Goal: Book appointment/travel/reservation

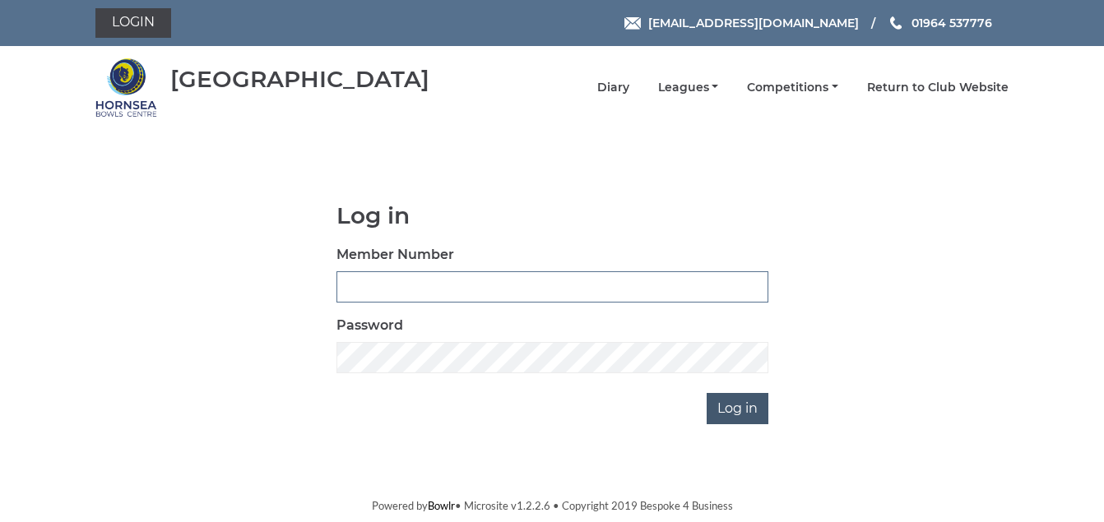
type input "1088"
click at [721, 404] on input "Log in" at bounding box center [737, 408] width 62 height 31
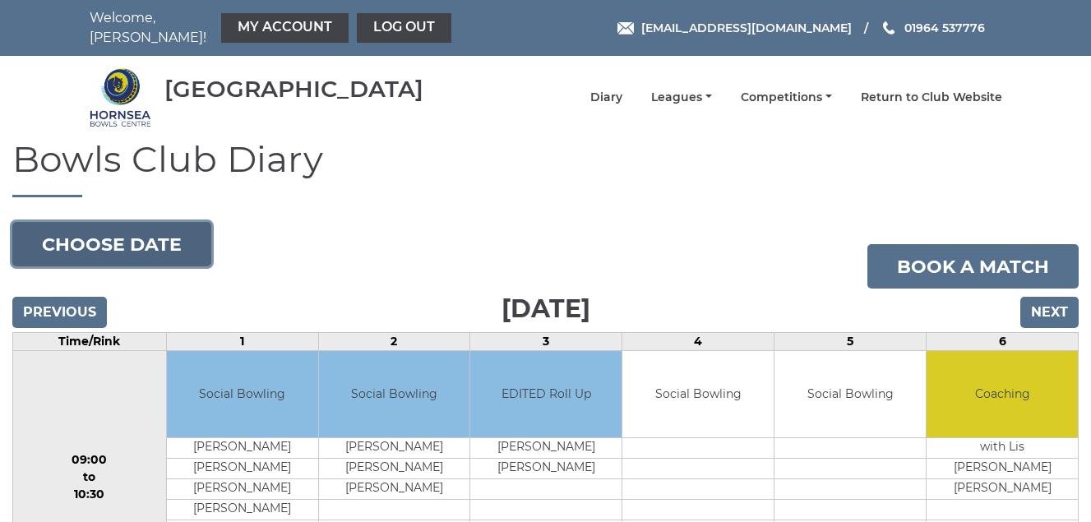
click at [112, 236] on button "Choose date" at bounding box center [111, 244] width 199 height 44
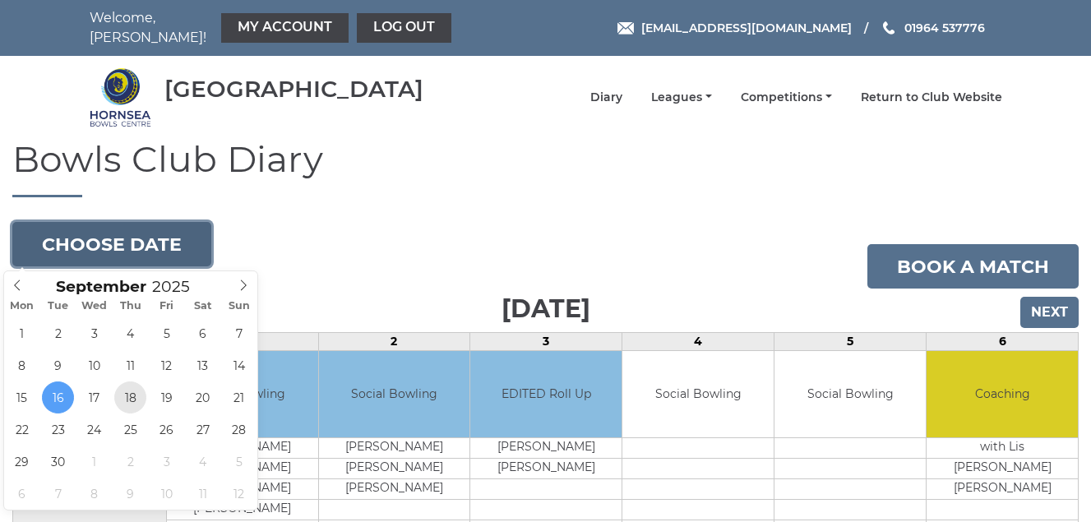
type input "2025-09-18"
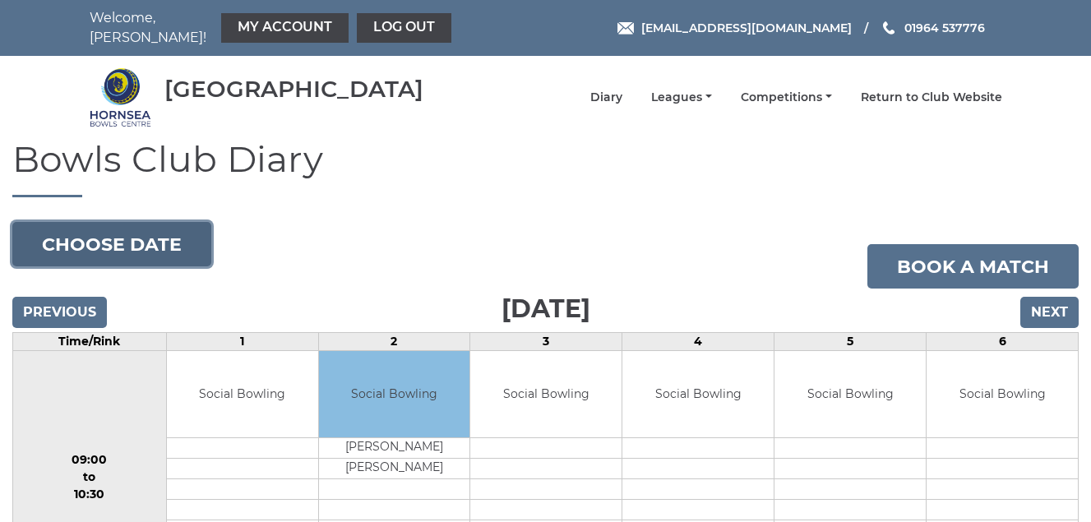
click at [81, 236] on button "Choose date" at bounding box center [111, 244] width 199 height 44
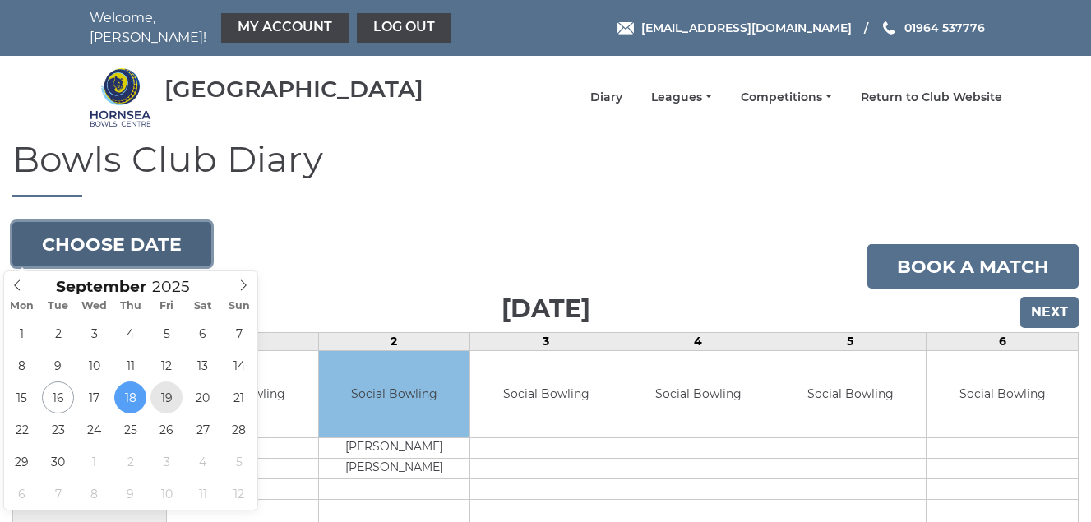
type input "2025-09-19"
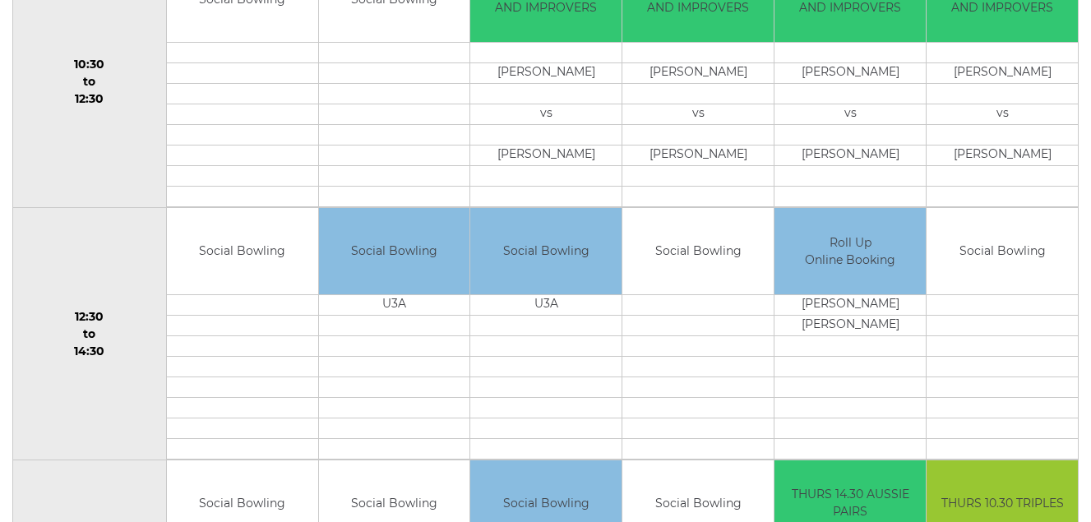
scroll to position [730, 0]
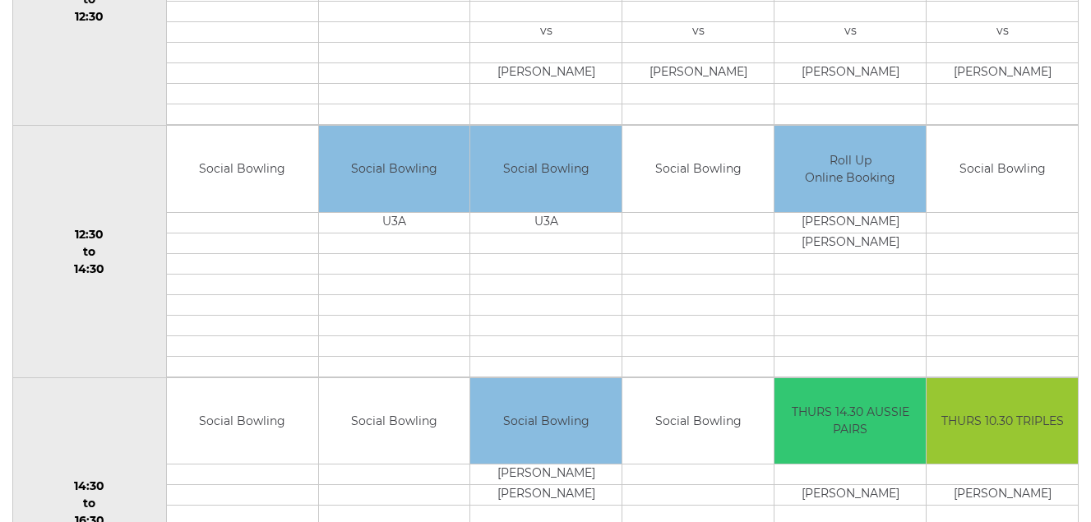
click at [667, 223] on td at bounding box center [698, 222] width 151 height 21
click at [686, 191] on td "Social Bowling" at bounding box center [698, 169] width 151 height 86
click at [674, 239] on td at bounding box center [698, 243] width 151 height 21
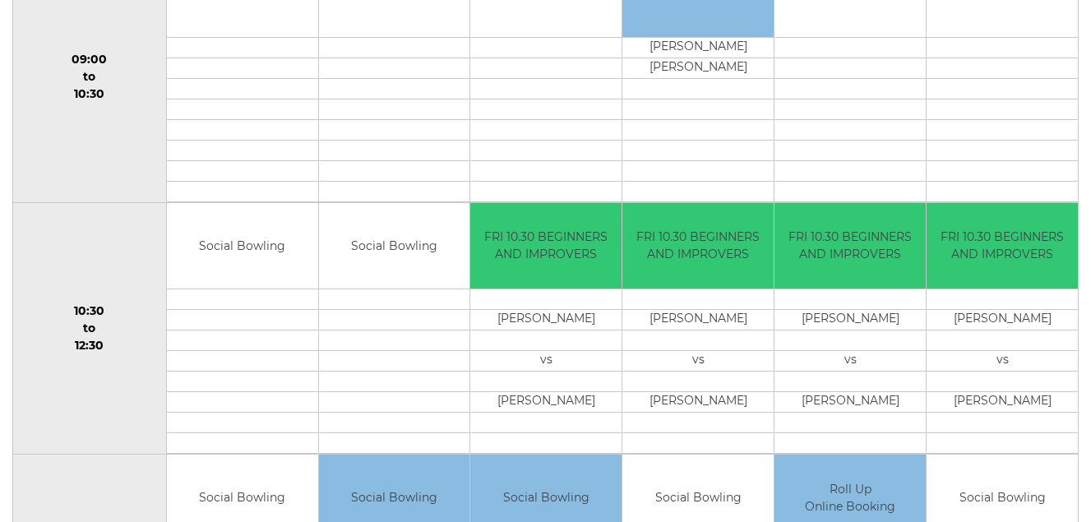
scroll to position [236, 0]
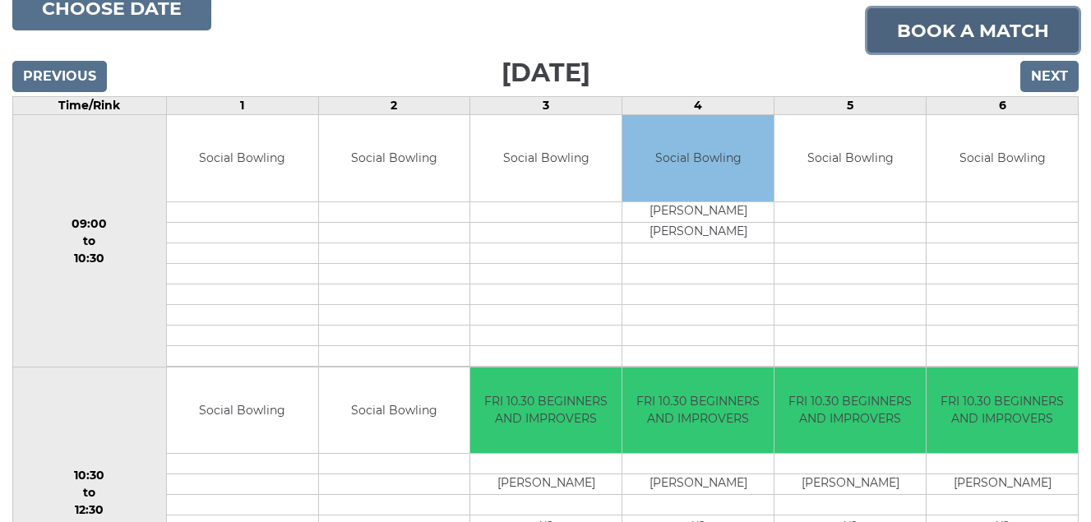
click at [924, 27] on link "Book a match" at bounding box center [973, 30] width 211 height 44
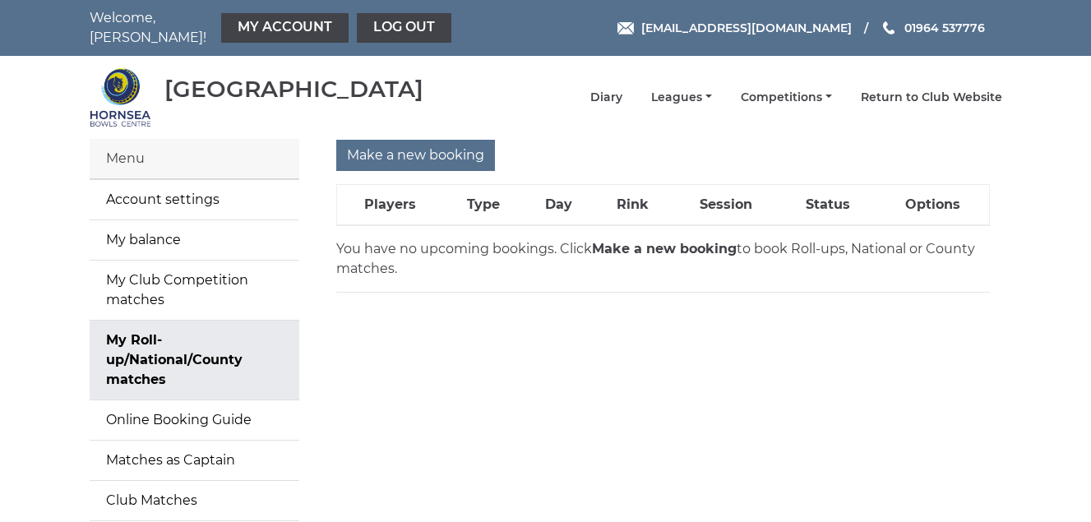
scroll to position [82, 0]
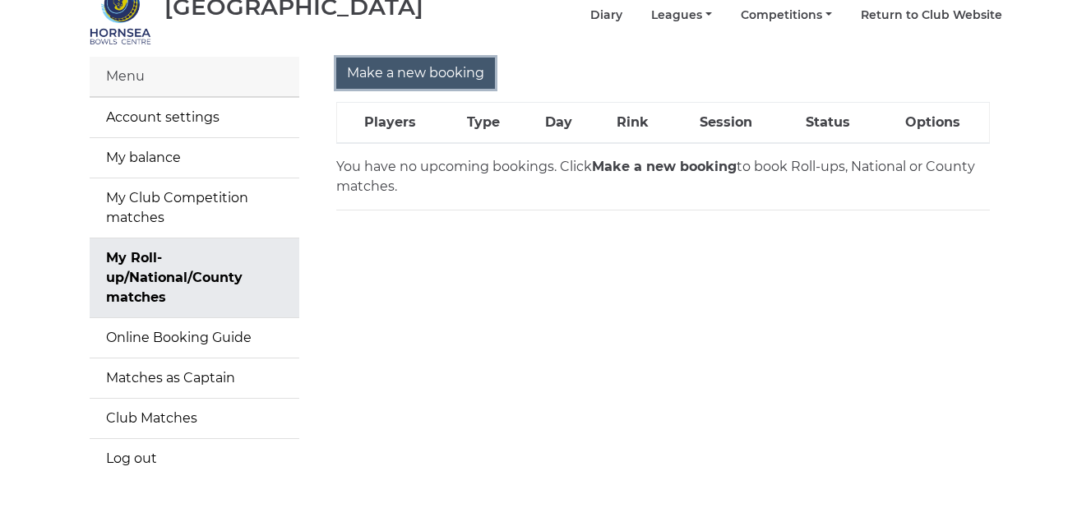
click at [404, 77] on input "Make a new booking" at bounding box center [415, 73] width 159 height 31
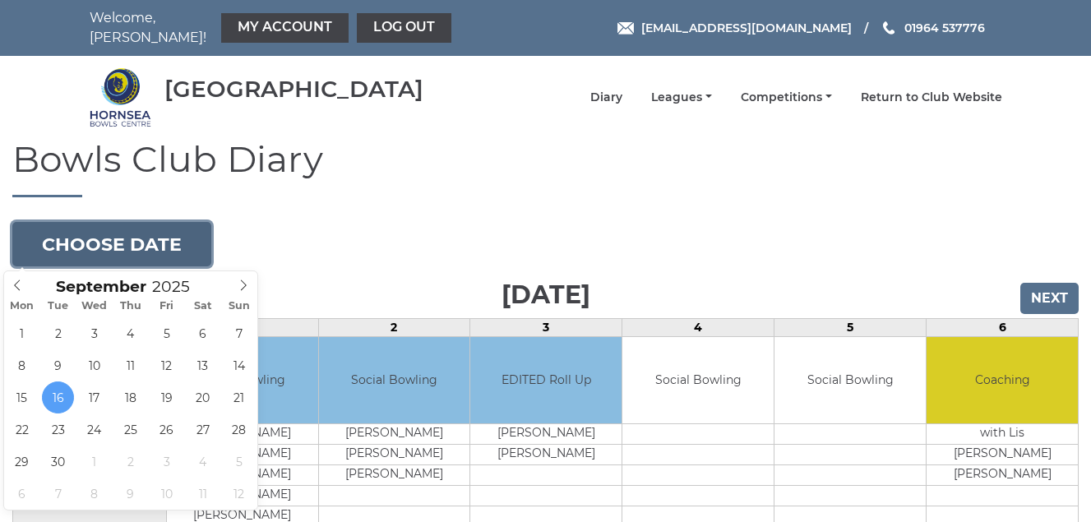
click at [135, 245] on button "Choose date" at bounding box center [111, 244] width 199 height 44
type input "[DATE]"
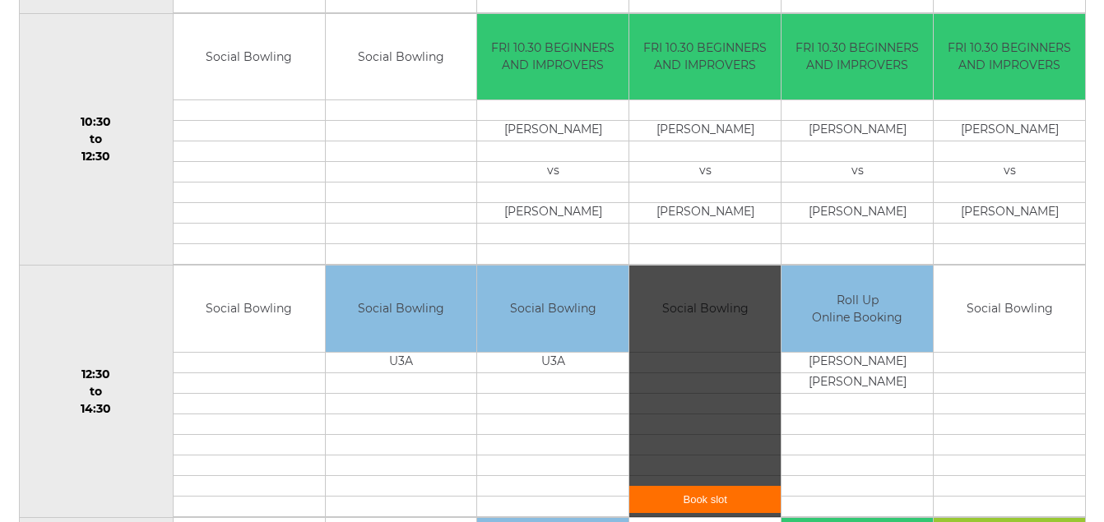
scroll to position [740, 0]
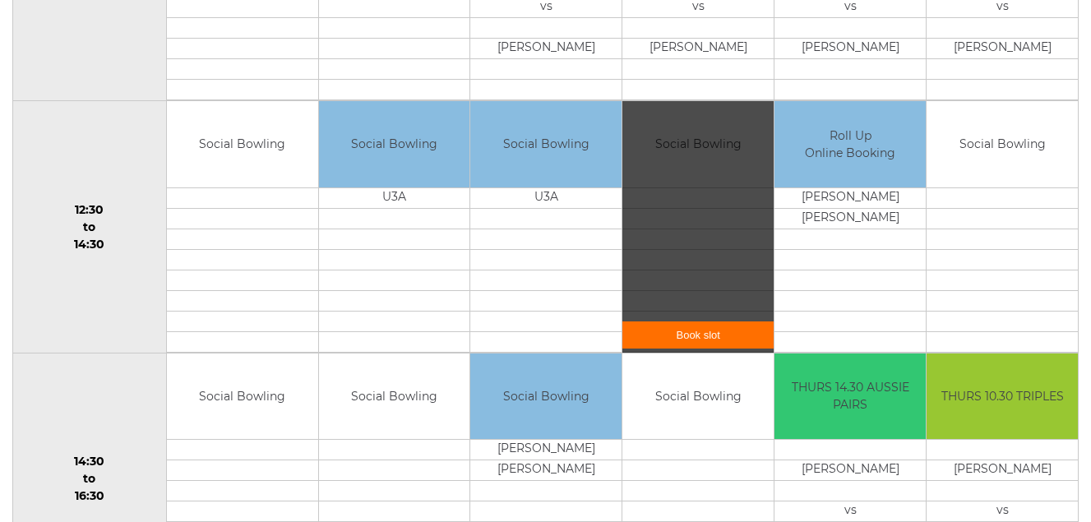
click at [686, 334] on link "Book slot" at bounding box center [698, 335] width 151 height 27
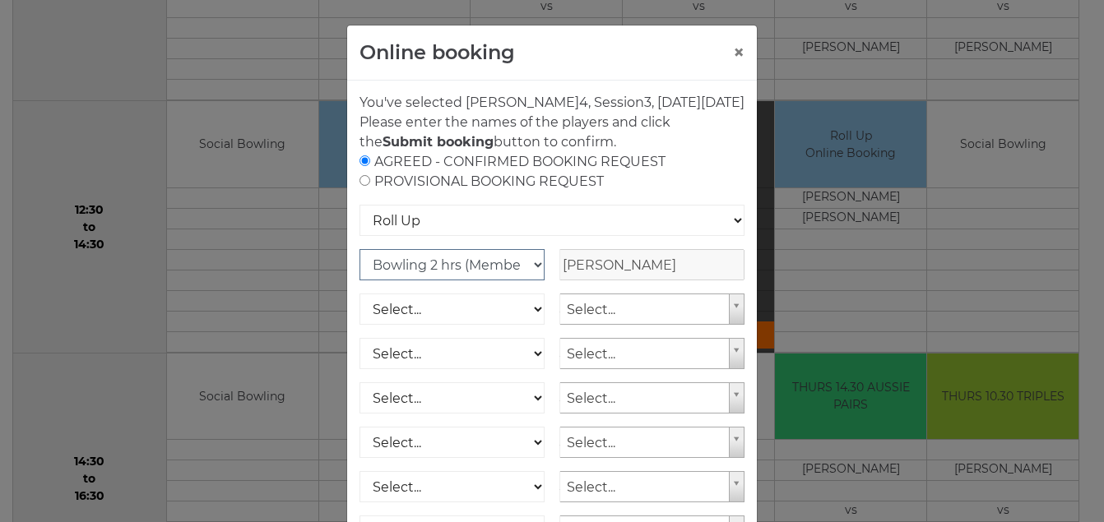
click at [526, 280] on select "Club Competition (Member) National (Member) Bowling 1.5 hrs (Member) Junior (Up…" at bounding box center [451, 264] width 185 height 31
click at [525, 280] on select "Club Competition (Member) National (Member) Bowling 1.5 hrs (Member) Junior (Up…" at bounding box center [451, 264] width 185 height 31
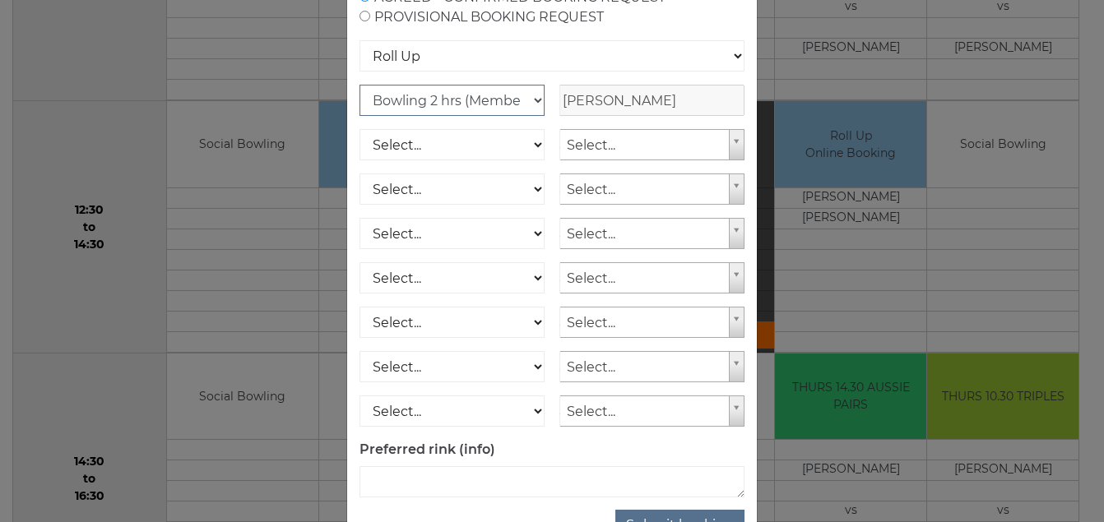
scroll to position [241, 0]
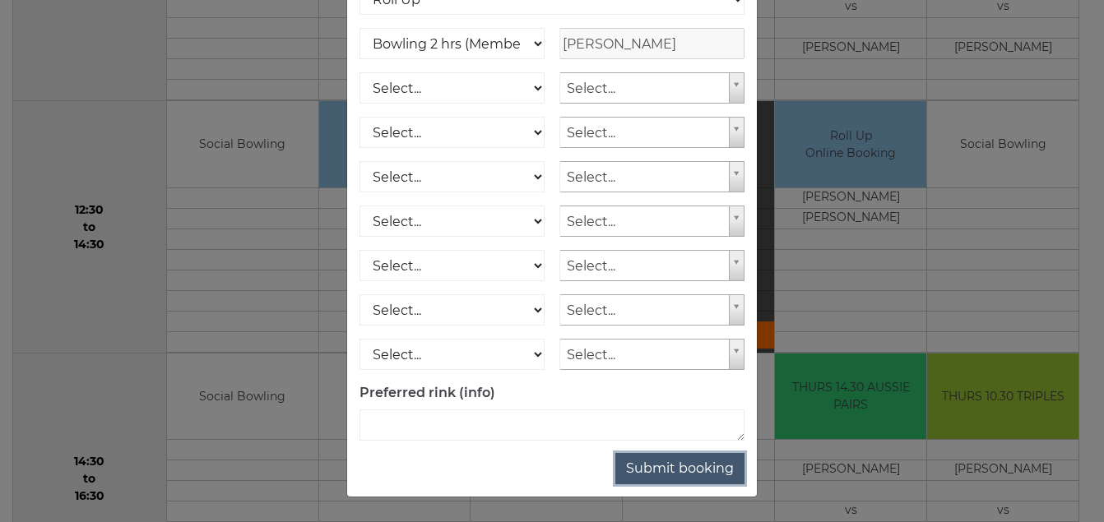
click at [659, 467] on button "Submit booking" at bounding box center [679, 468] width 129 height 31
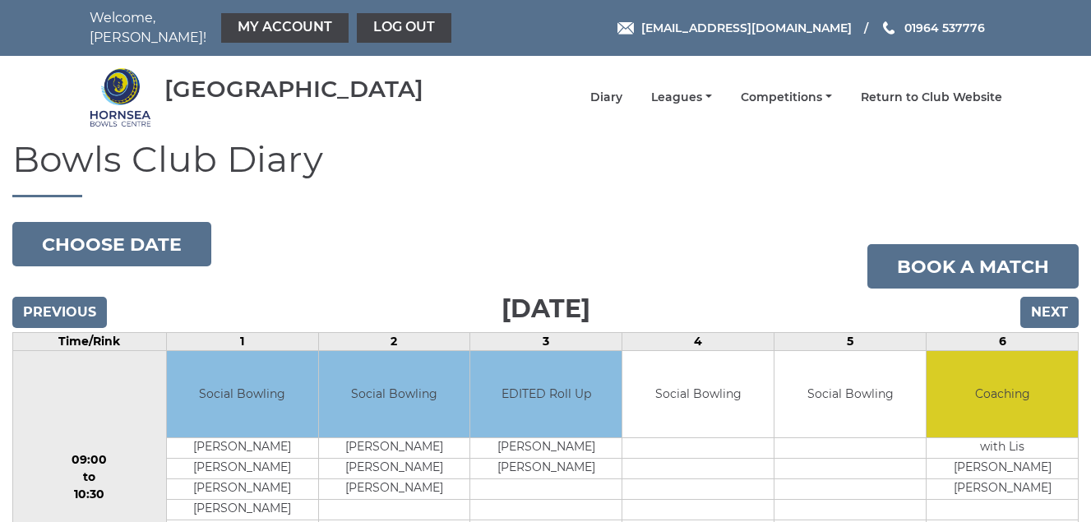
scroll to position [164, 0]
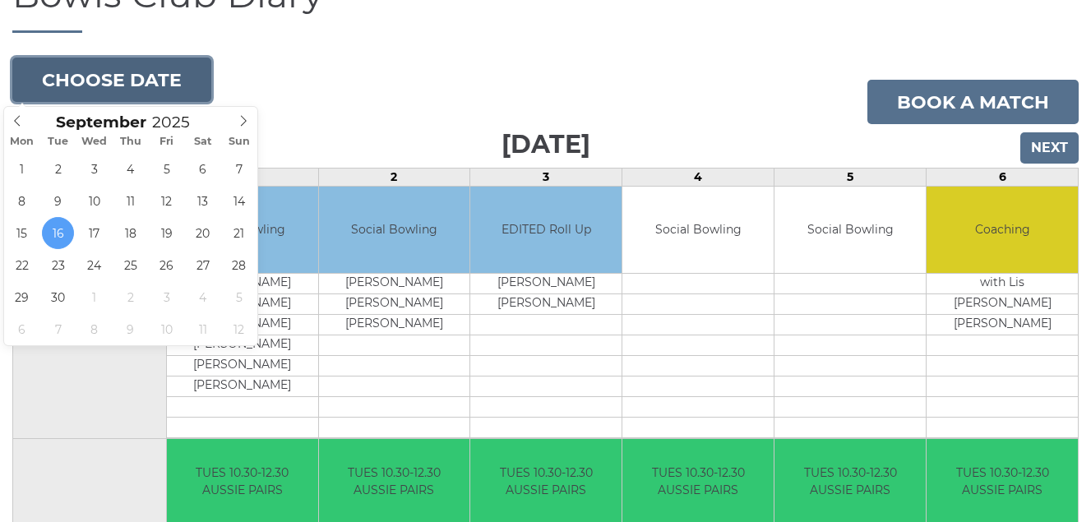
click at [155, 76] on button "Choose date" at bounding box center [111, 80] width 199 height 44
type input "[DATE]"
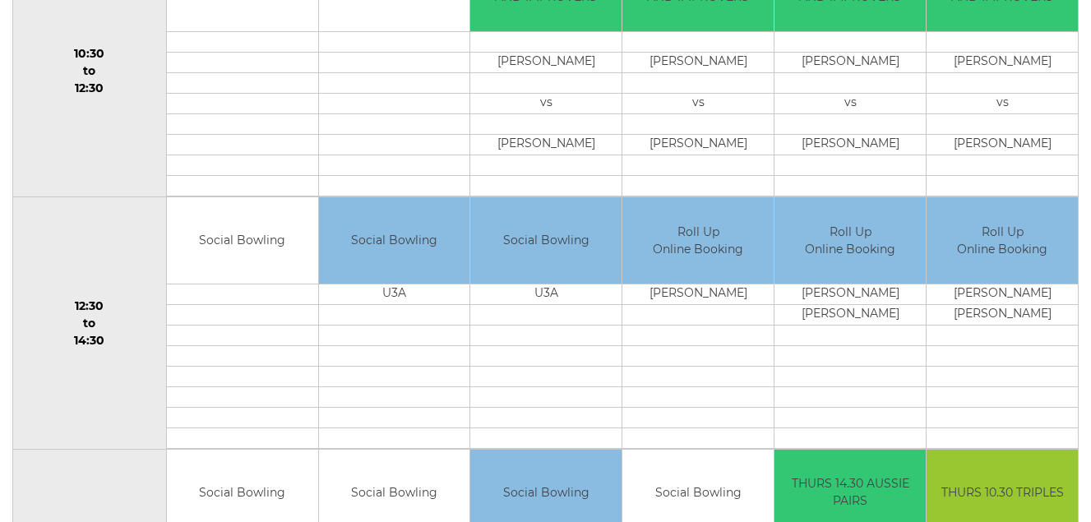
scroll to position [740, 0]
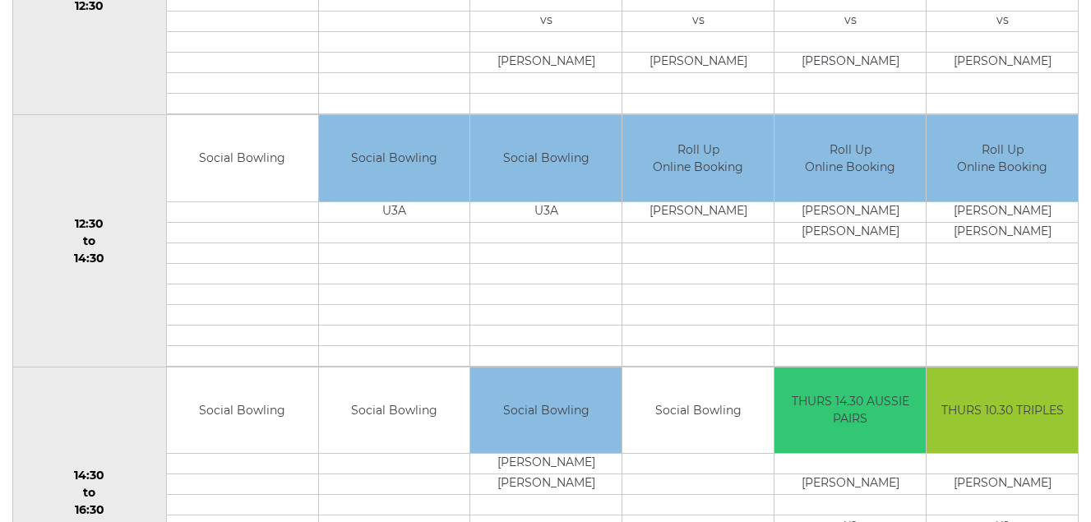
click at [663, 233] on td at bounding box center [698, 232] width 151 height 21
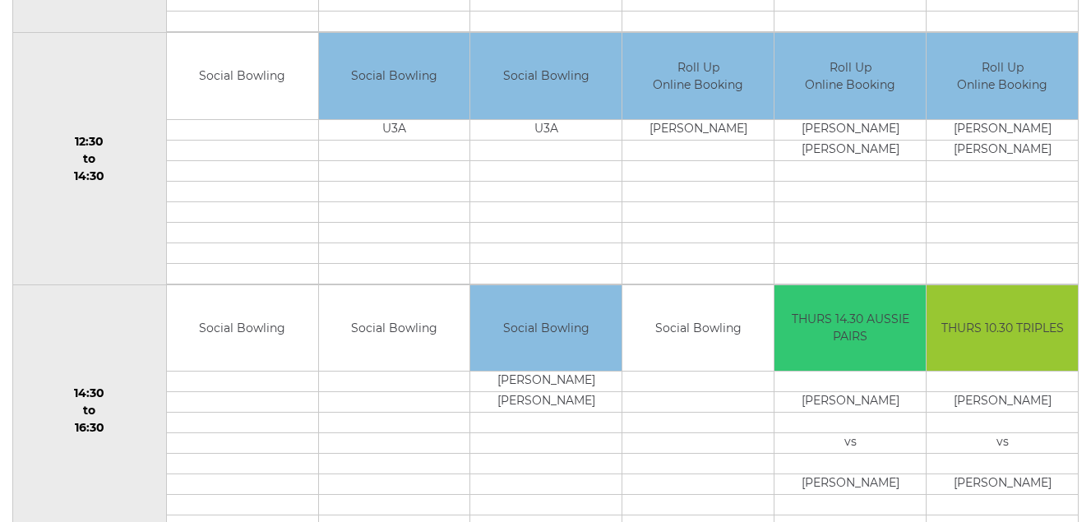
scroll to position [905, 0]
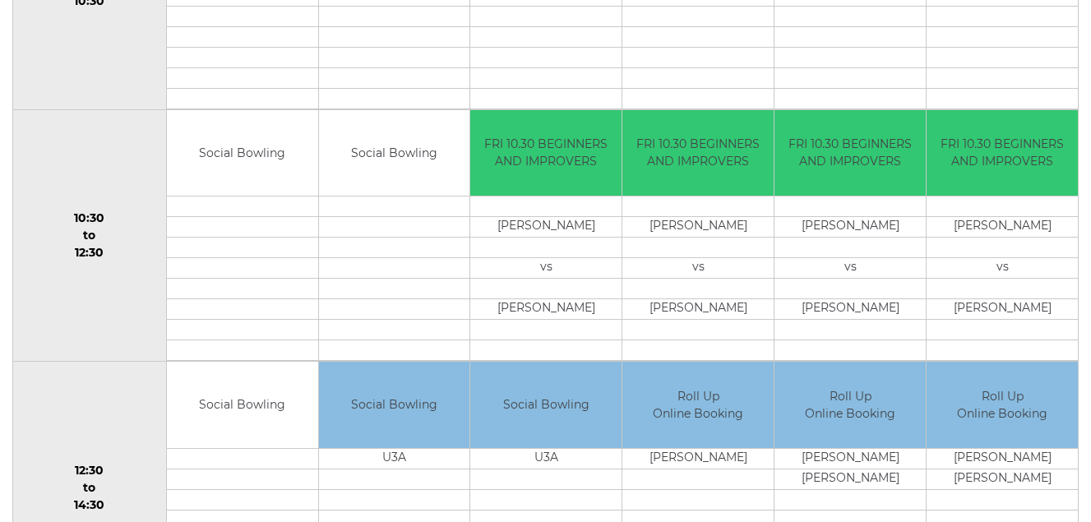
scroll to position [82, 0]
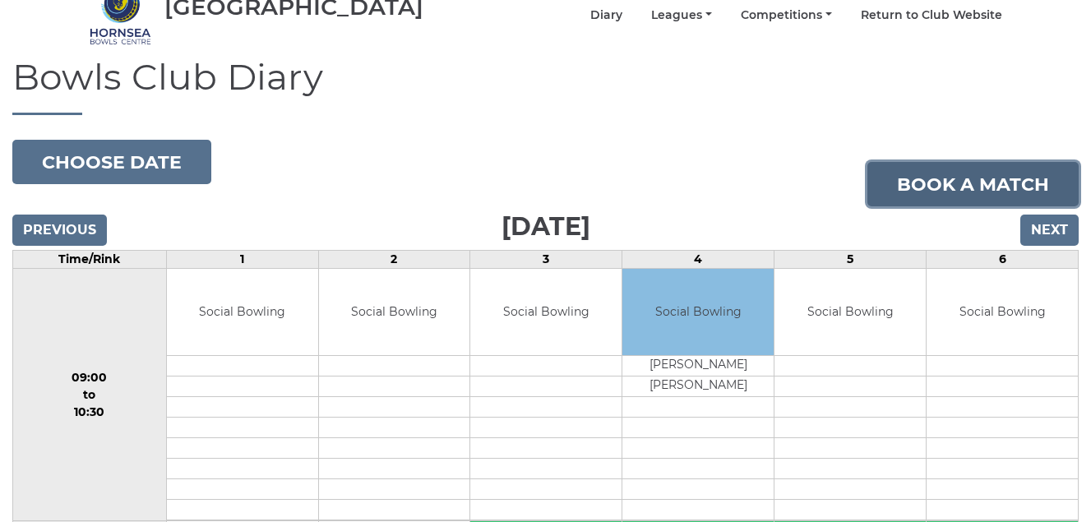
click at [929, 188] on link "Book a match" at bounding box center [973, 184] width 211 height 44
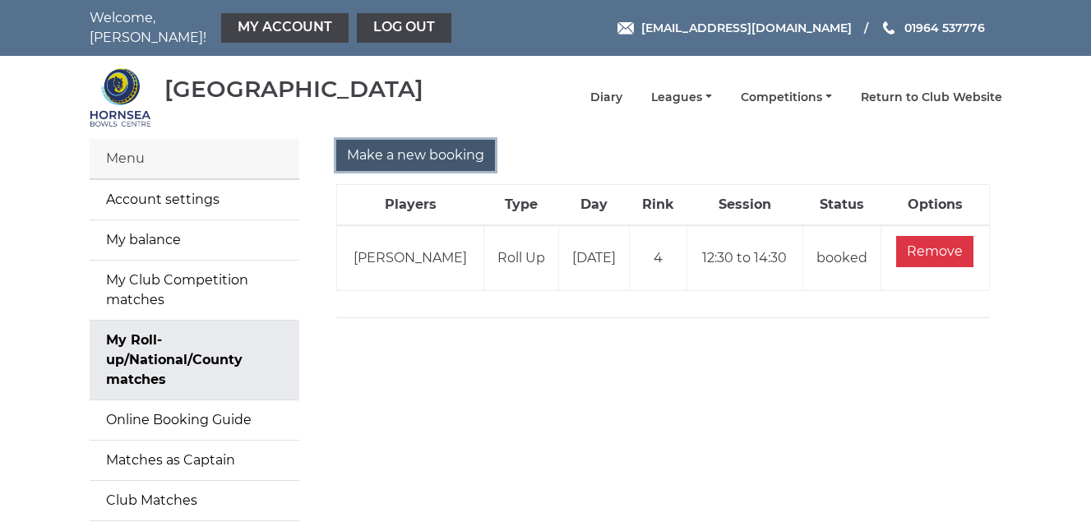
click at [449, 159] on input "Make a new booking" at bounding box center [415, 155] width 159 height 31
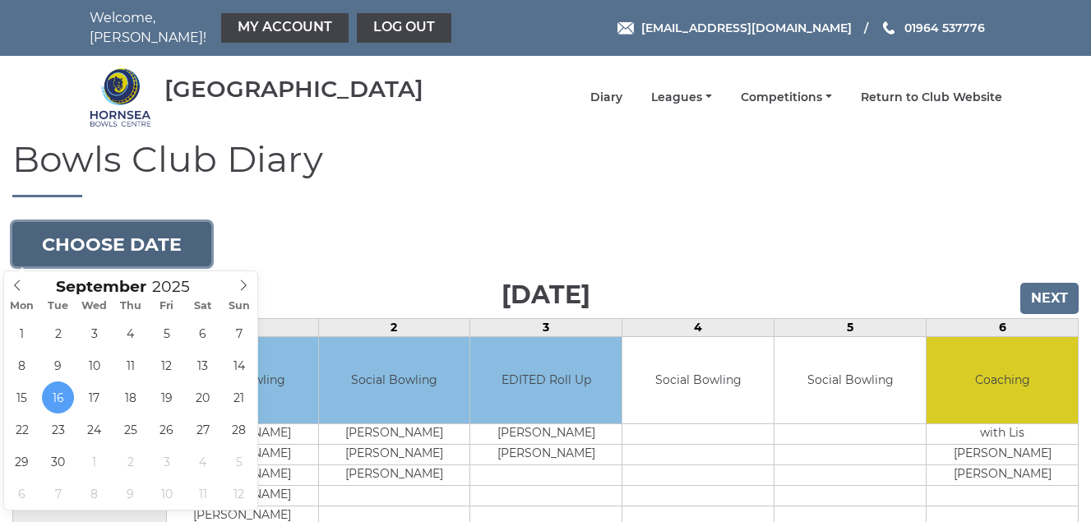
click at [108, 250] on button "Choose date" at bounding box center [111, 244] width 199 height 44
type input "[DATE]"
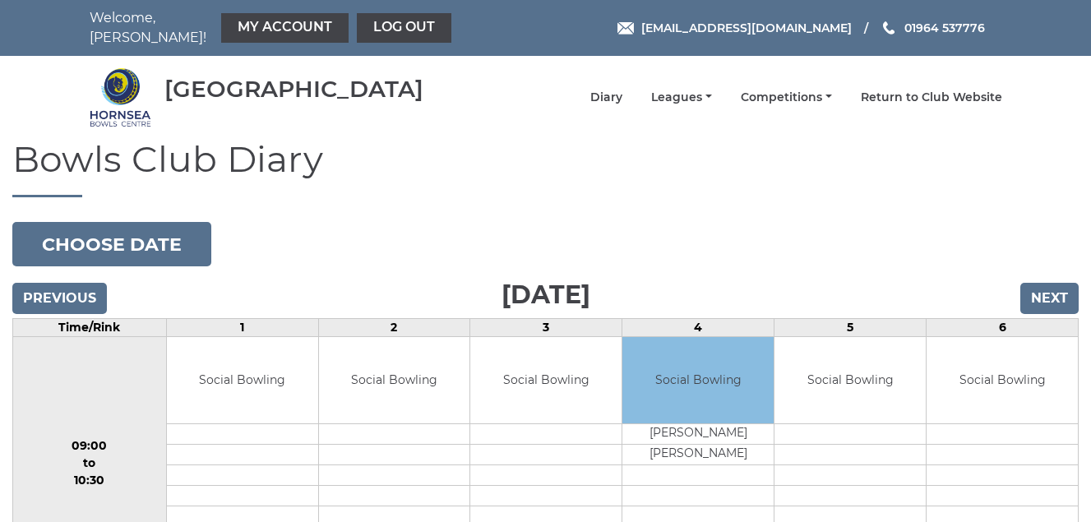
scroll to position [658, 0]
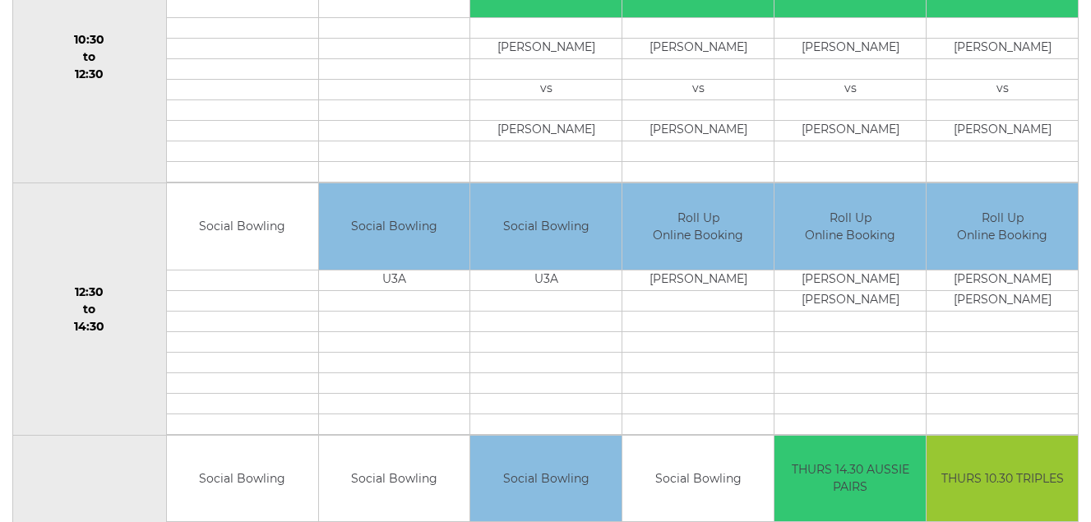
click at [678, 303] on td at bounding box center [698, 300] width 151 height 21
click at [698, 359] on td at bounding box center [698, 362] width 151 height 21
click at [686, 242] on td "Roll Up Online Booking" at bounding box center [698, 226] width 151 height 86
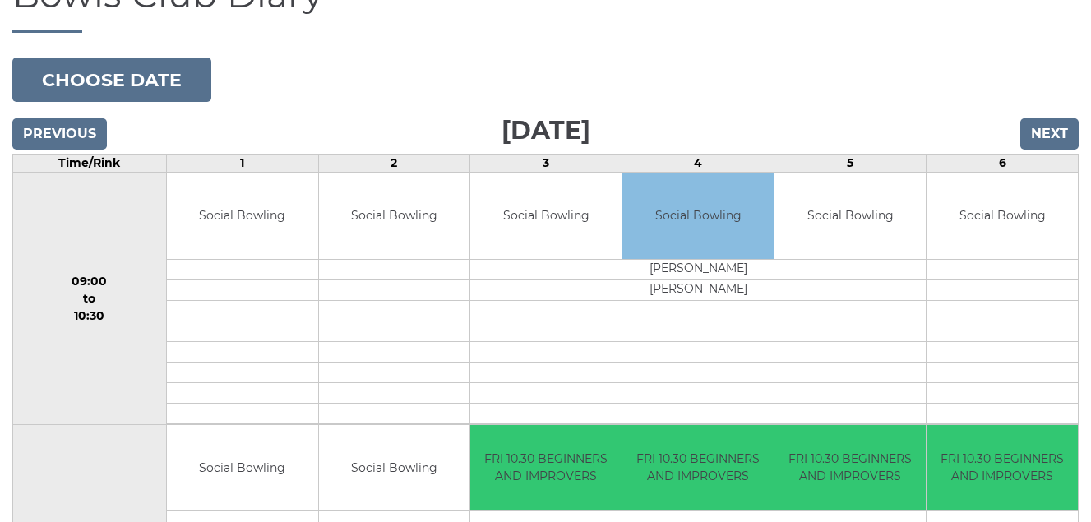
scroll to position [0, 0]
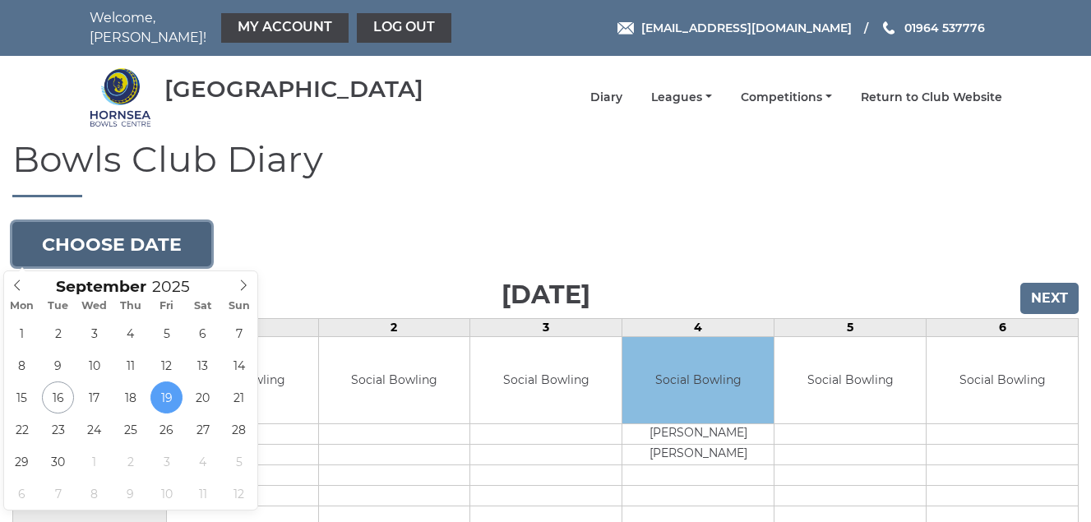
click at [144, 238] on button "Choose date" at bounding box center [111, 244] width 199 height 44
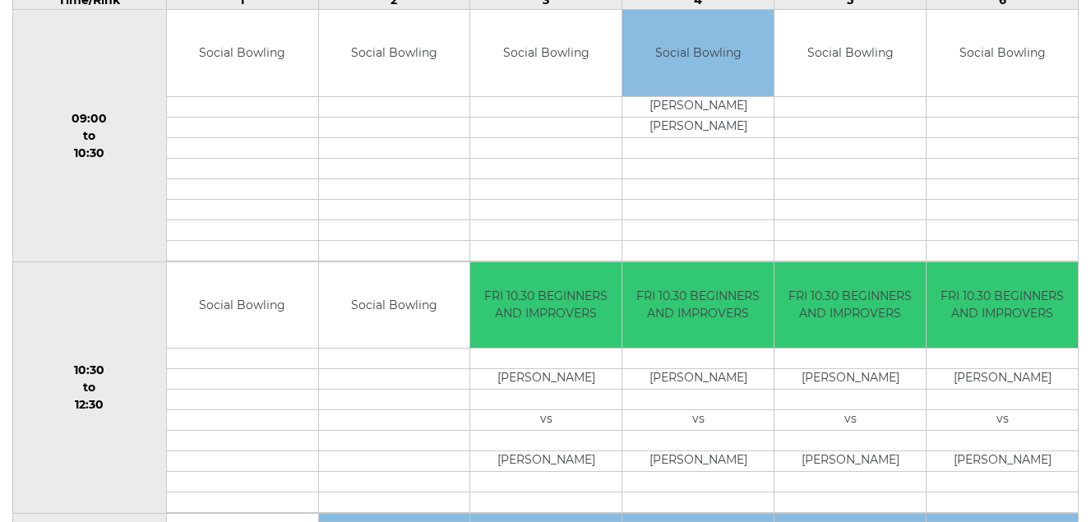
scroll to position [656, 0]
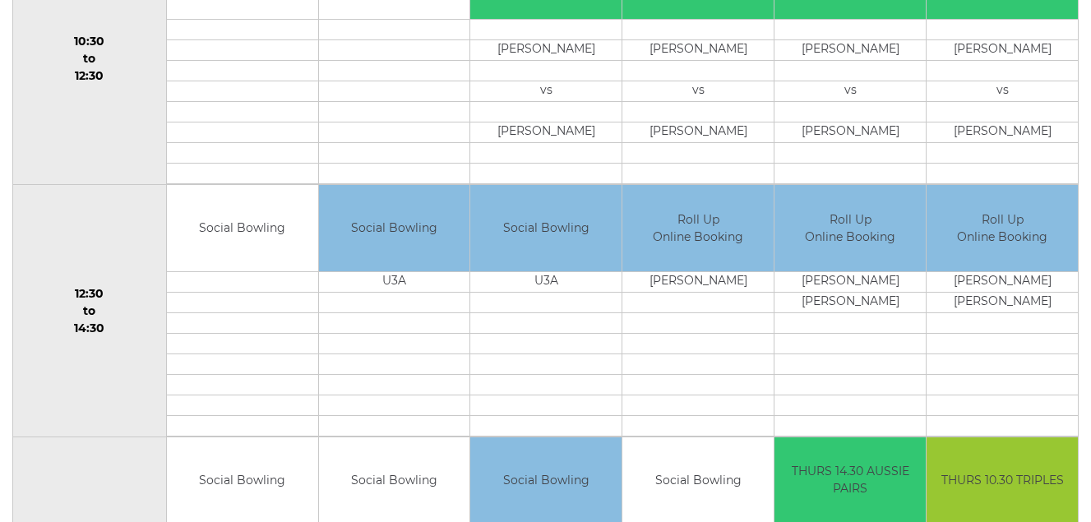
click at [676, 299] on td at bounding box center [698, 302] width 151 height 21
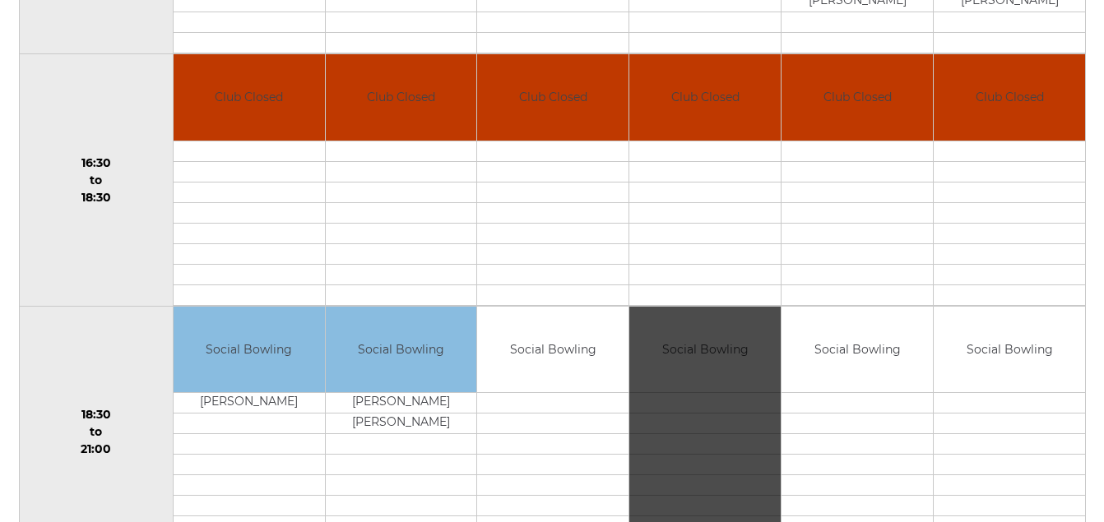
scroll to position [962, 0]
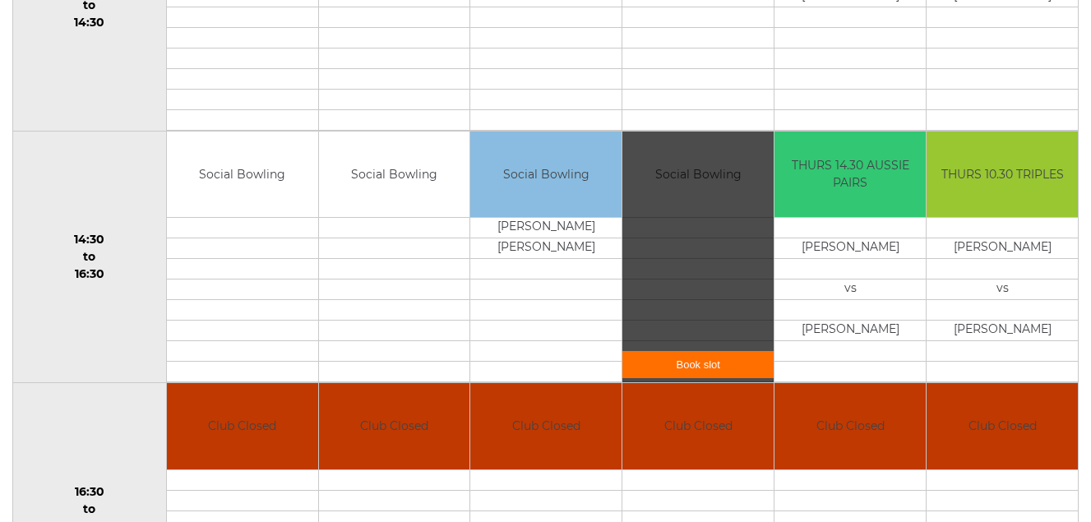
click at [694, 365] on link "Book slot" at bounding box center [698, 364] width 151 height 27
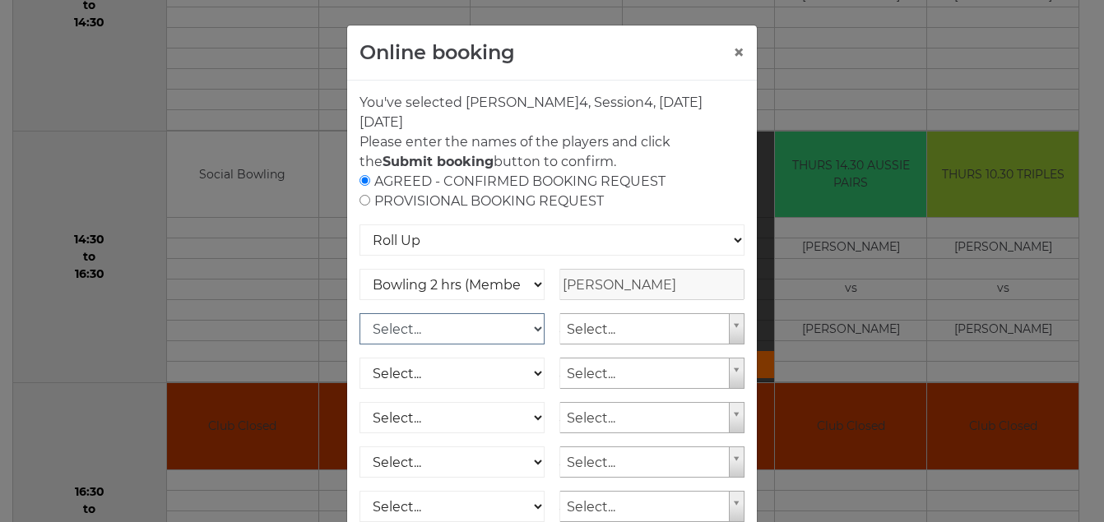
click at [527, 329] on select "Select... Club Competition (Member) Club Competition (Visitor) National (Member…" at bounding box center [451, 328] width 185 height 31
select select "1_50"
click at [359, 313] on select "Select... Club Competition (Member) Club Competition (Visitor) National (Member…" at bounding box center [451, 328] width 185 height 31
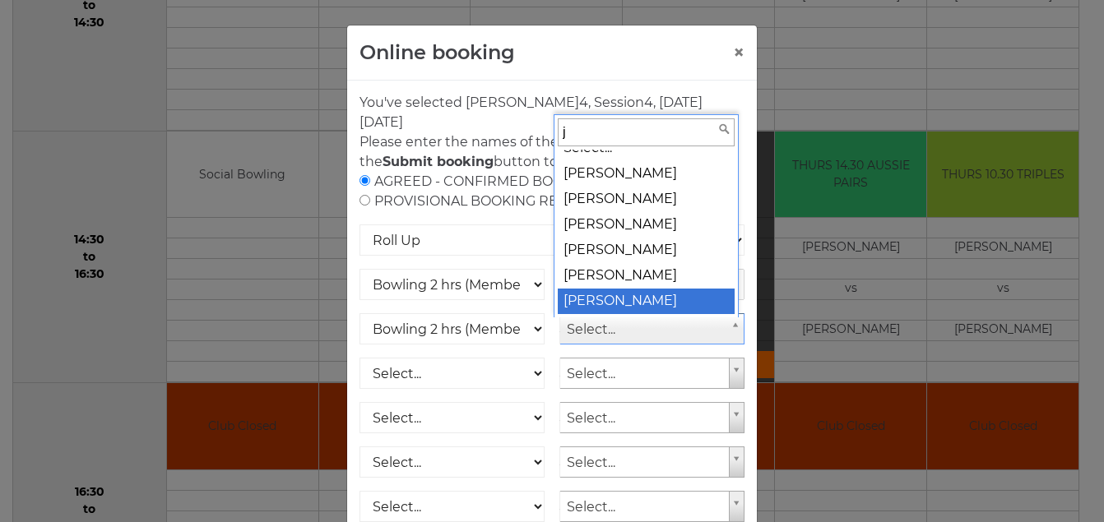
scroll to position [0, 0]
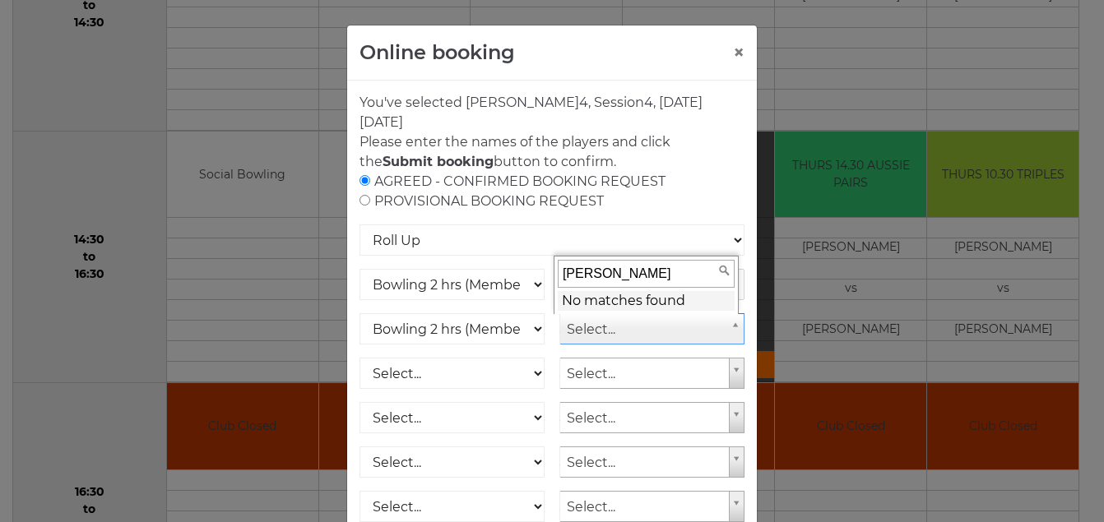
click at [563, 273] on input "jim pugh" at bounding box center [646, 274] width 177 height 28
click at [564, 273] on input "jim pugh" at bounding box center [646, 274] width 177 height 28
type input "Jim pugh"
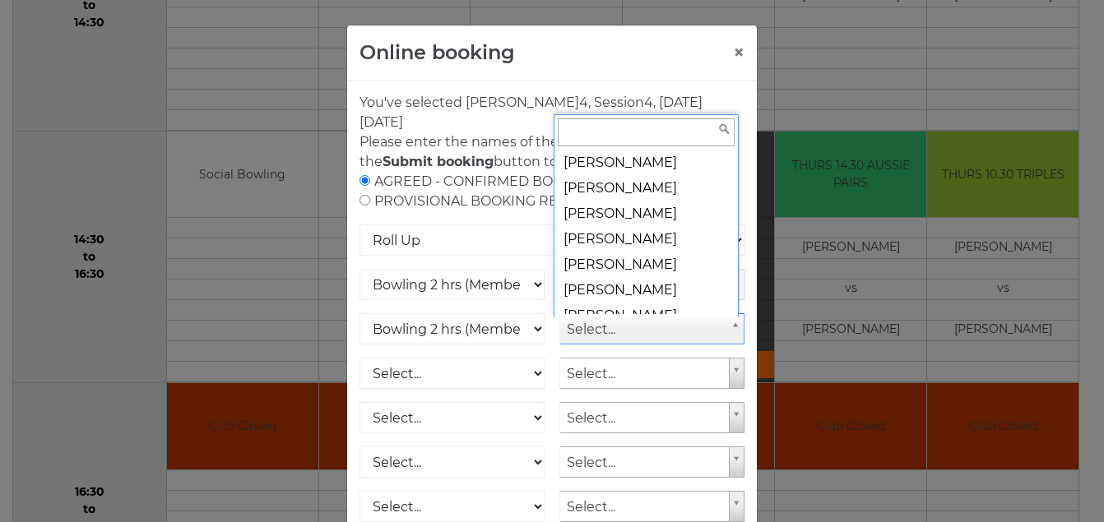
scroll to position [7169, 0]
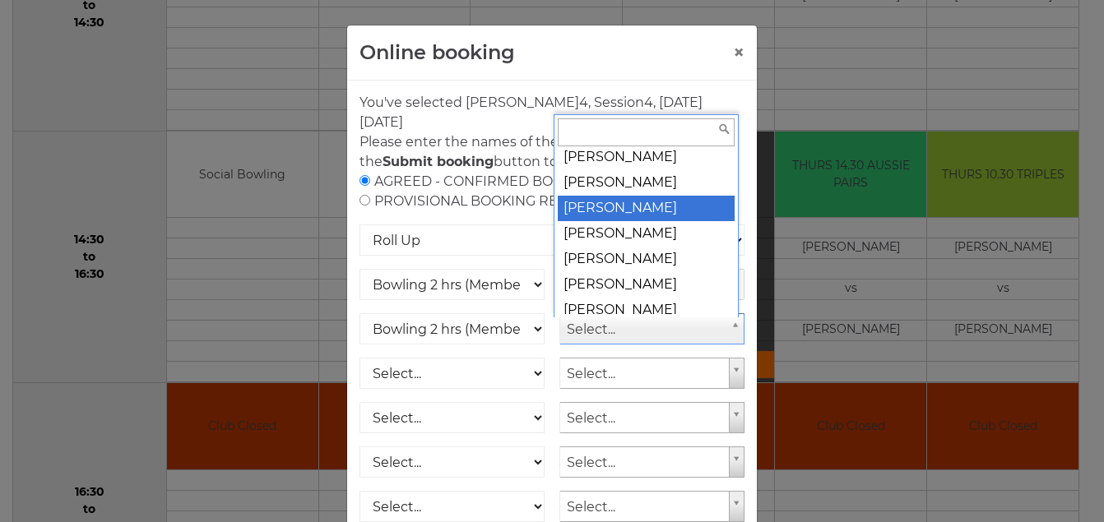
select select "688"
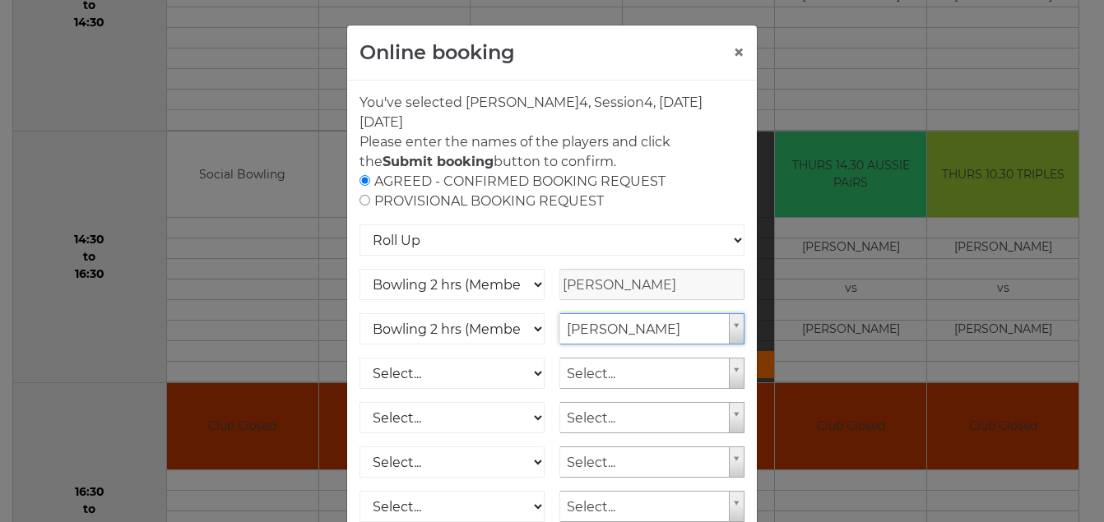
scroll to position [241, 0]
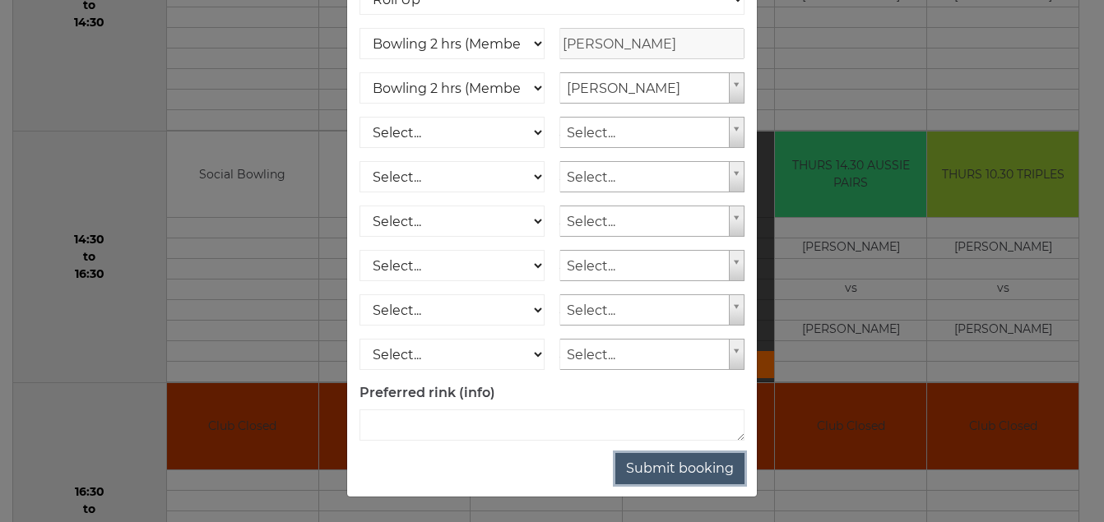
click at [697, 465] on button "Submit booking" at bounding box center [679, 468] width 129 height 31
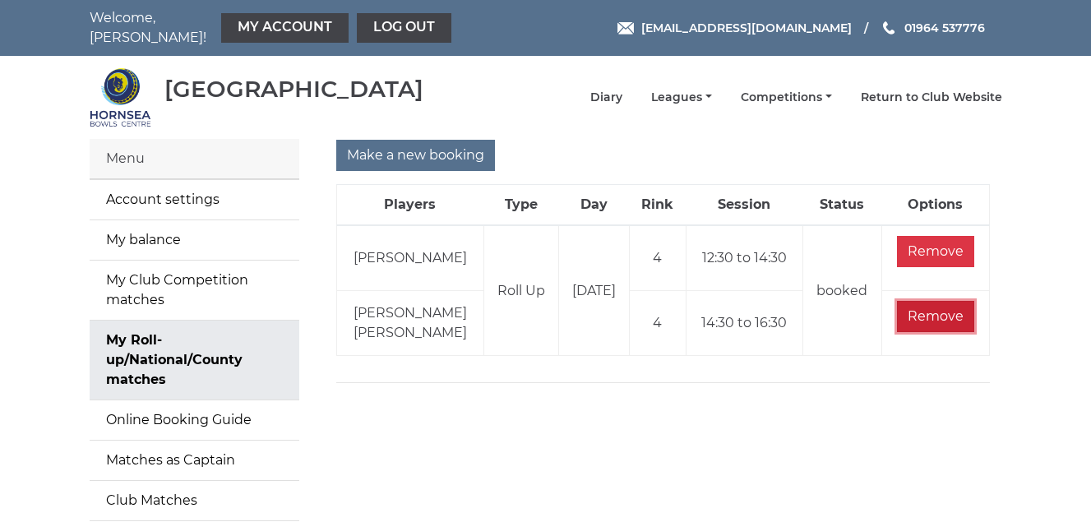
click at [931, 317] on input "Remove" at bounding box center [935, 316] width 77 height 31
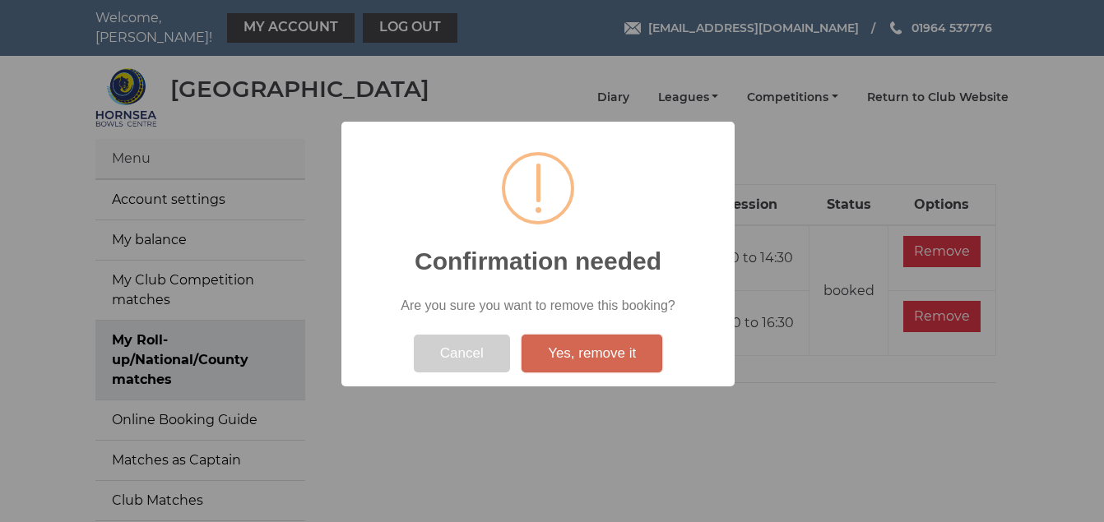
click at [590, 354] on button "Yes, remove it" at bounding box center [591, 354] width 141 height 38
